Goal: Task Accomplishment & Management: Manage account settings

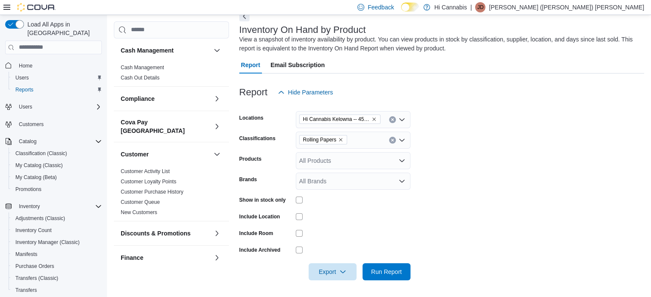
scroll to position [171, 0]
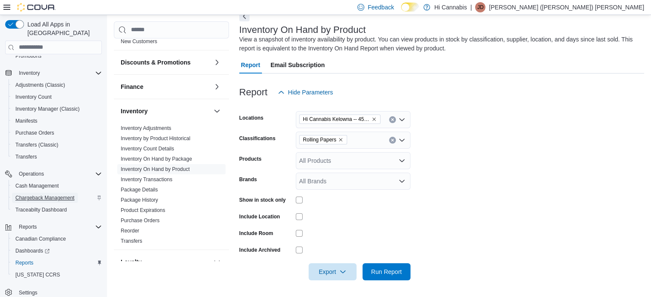
click at [71, 195] on span "Chargeback Management" at bounding box center [44, 198] width 59 height 7
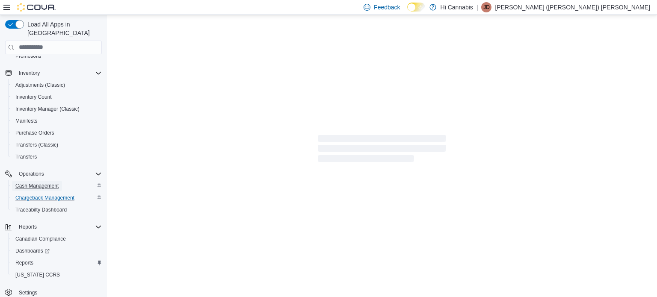
click at [62, 181] on link "Cash Management" at bounding box center [37, 186] width 50 height 10
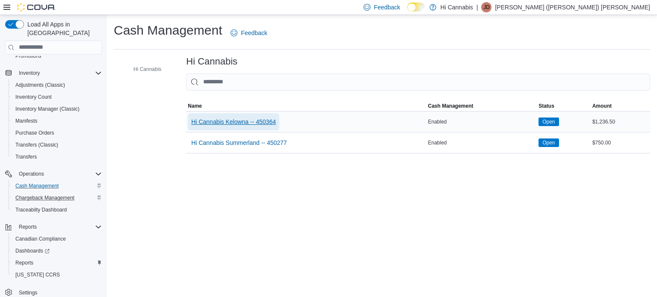
click at [239, 125] on span "Hi Cannabis Kelowna -- 450364" at bounding box center [233, 122] width 85 height 9
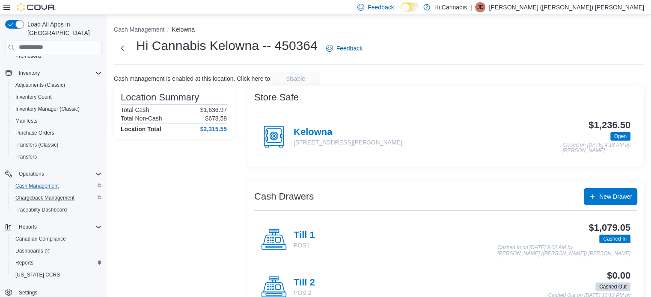
click at [316, 229] on div "$1,079.05 Cashed In Cashed In on [DATE] 9:02 AM by [PERSON_NAME] ([PERSON_NAME]…" at bounding box center [472, 240] width 315 height 34
click at [317, 232] on div "$1,079.05 Cashed In Cashed In on [DATE] 9:02 AM by [PERSON_NAME] ([PERSON_NAME]…" at bounding box center [472, 240] width 315 height 34
click at [309, 230] on h4 "Till 1" at bounding box center [304, 235] width 21 height 11
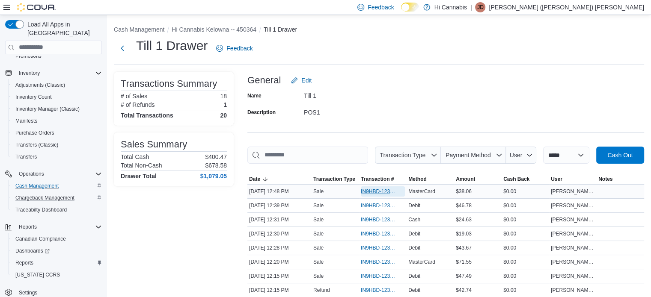
click at [375, 190] on span "IN9HBD-123704" at bounding box center [379, 191] width 36 height 7
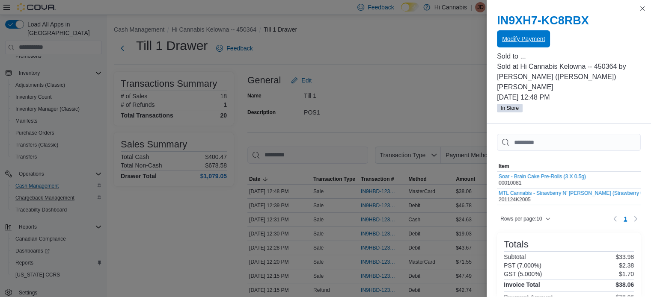
click at [519, 36] on span "Modify Payment" at bounding box center [523, 39] width 43 height 9
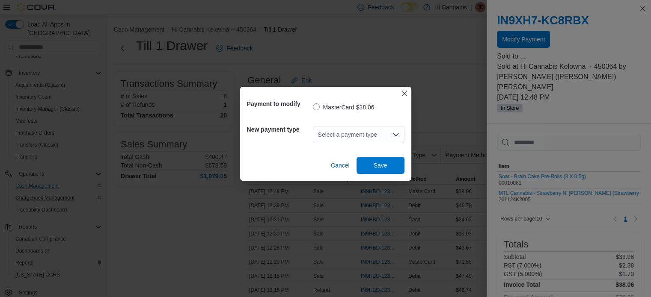
click at [386, 129] on div "Select a payment type" at bounding box center [359, 134] width 92 height 17
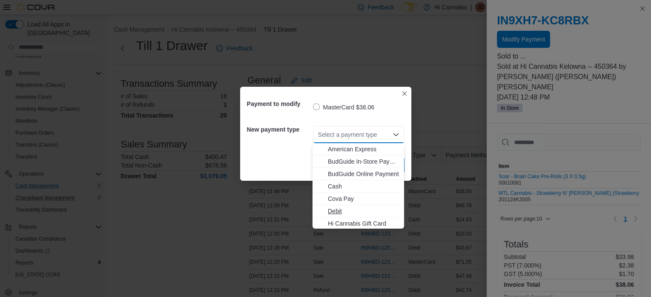
click at [372, 210] on span "Debit" at bounding box center [363, 211] width 71 height 9
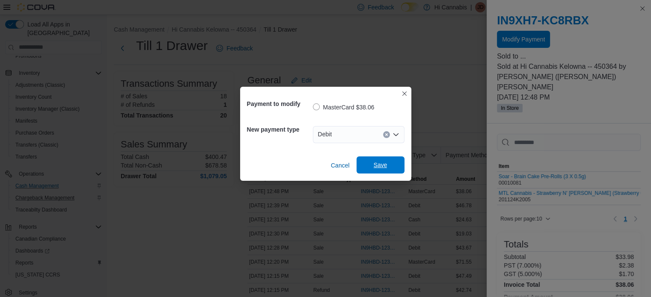
click at [382, 166] on span "Save" at bounding box center [381, 165] width 14 height 9
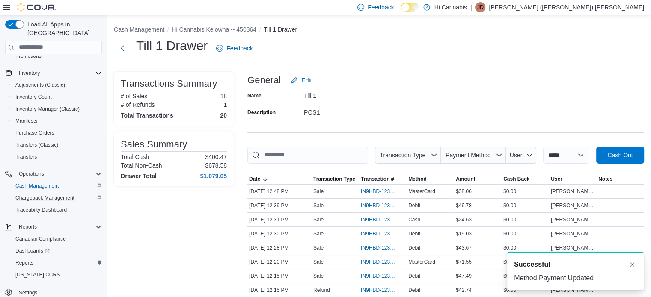
drag, startPoint x: 322, startPoint y: 182, endPoint x: 123, endPoint y: 0, distance: 269.2
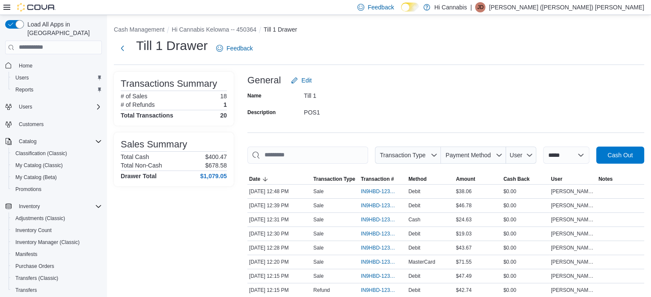
scroll to position [17, 0]
